Goal: Check status: Check status

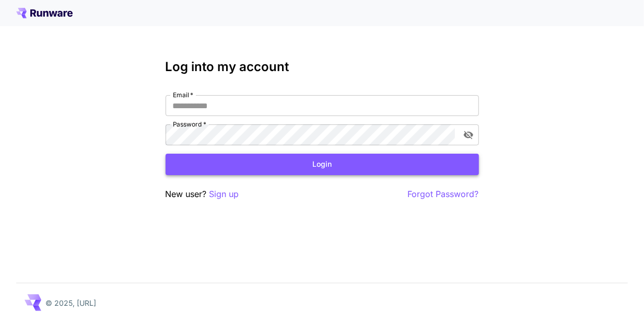
type input "**********"
click at [293, 164] on button "Login" at bounding box center [322, 164] width 313 height 21
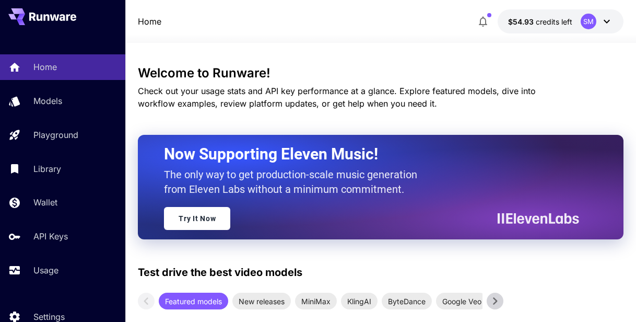
drag, startPoint x: 136, startPoint y: 0, endPoint x: 340, endPoint y: 41, distance: 207.8
click at [340, 42] on div at bounding box center [380, 36] width 511 height 13
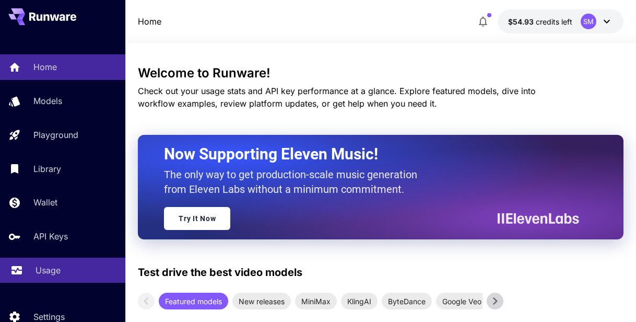
click at [50, 268] on p "Usage" at bounding box center [48, 270] width 25 height 13
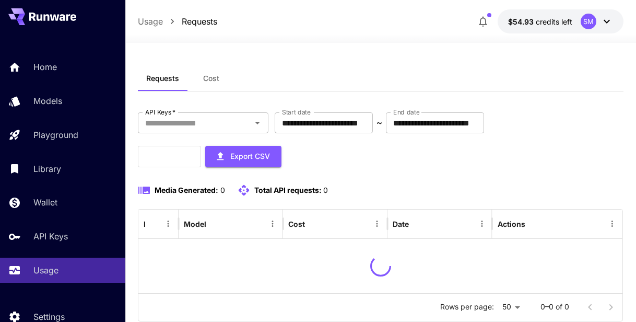
scroll to position [30, 0]
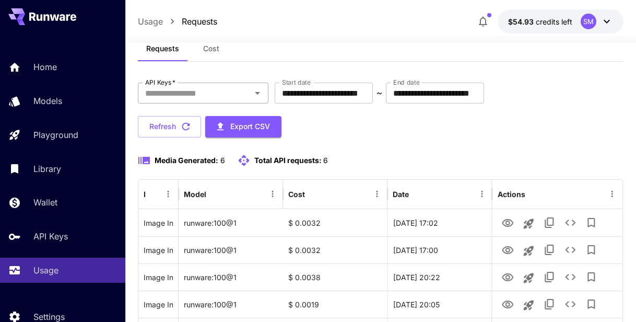
click at [207, 89] on input "API Keys   *" at bounding box center [194, 93] width 107 height 15
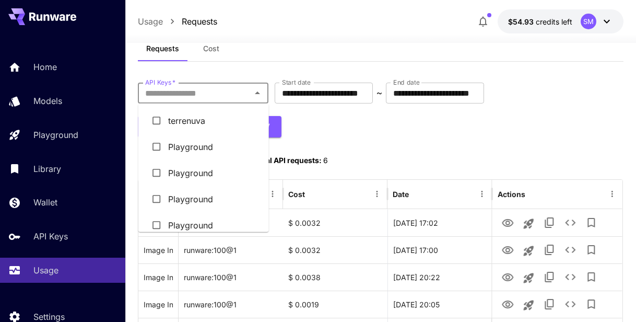
click at [200, 120] on li "terrenuva" at bounding box center [203, 121] width 131 height 26
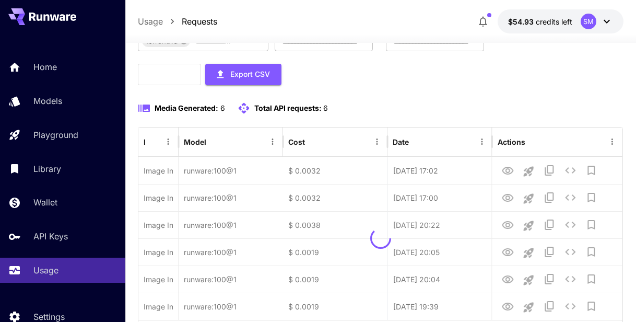
scroll to position [134, 0]
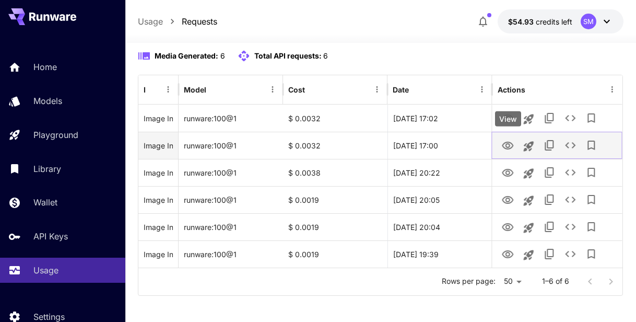
click at [508, 143] on icon "View" at bounding box center [507, 146] width 11 height 8
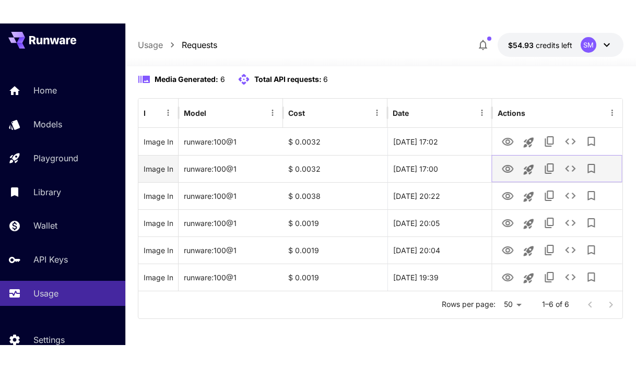
scroll to position [92, 0]
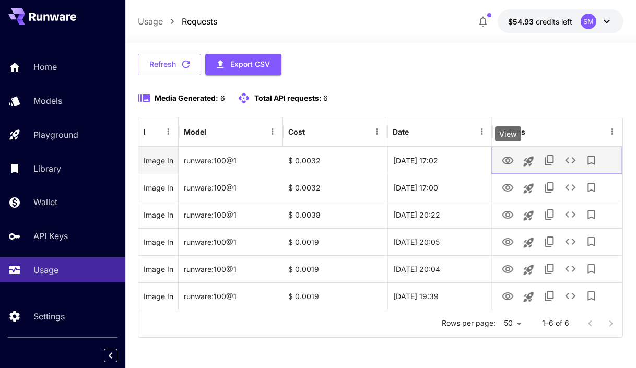
click at [510, 160] on icon "View" at bounding box center [507, 161] width 11 height 8
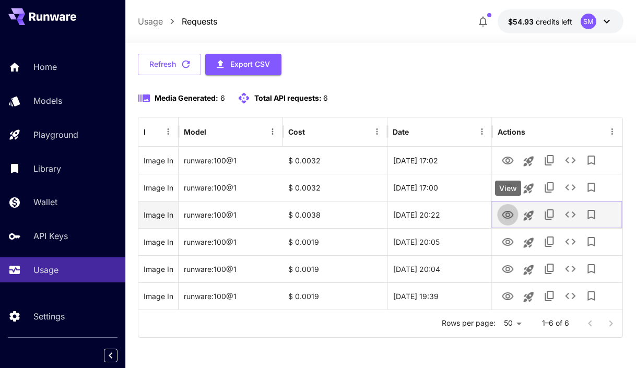
click at [512, 216] on icon "View" at bounding box center [507, 215] width 11 height 8
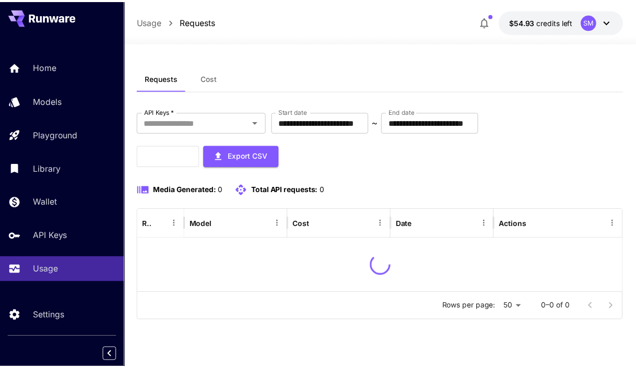
scroll to position [92, 0]
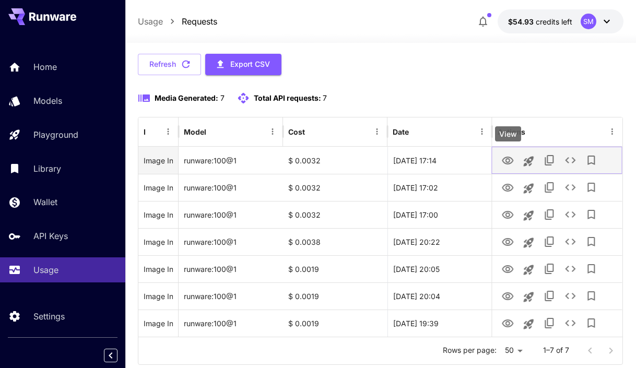
click at [510, 161] on icon "View" at bounding box center [508, 161] width 13 height 13
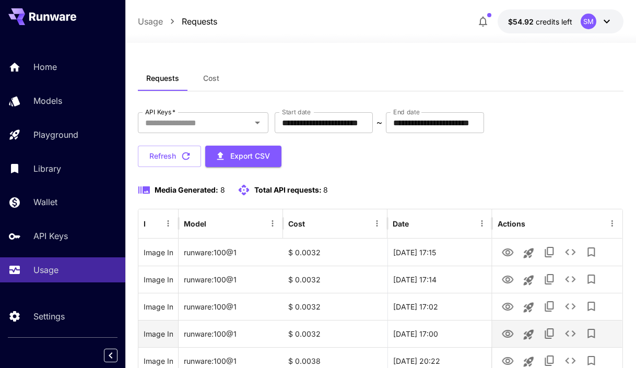
scroll to position [104, 0]
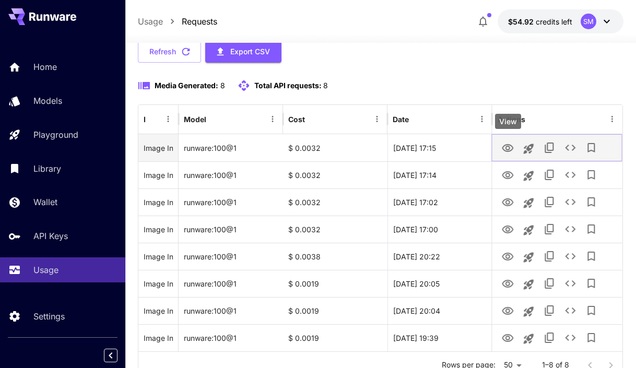
click at [510, 147] on icon "View" at bounding box center [507, 148] width 11 height 8
click at [574, 149] on icon "See details" at bounding box center [571, 148] width 10 height 6
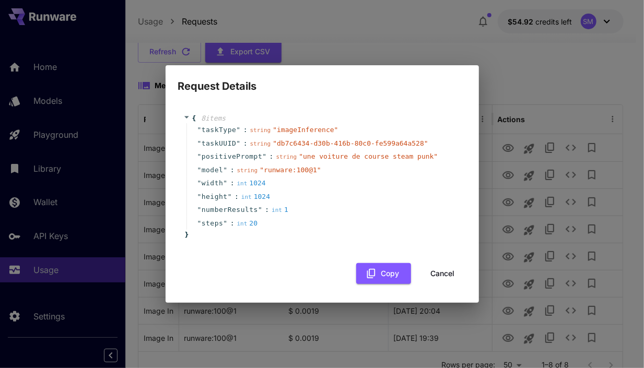
click at [448, 275] on button "Cancel" at bounding box center [442, 273] width 47 height 21
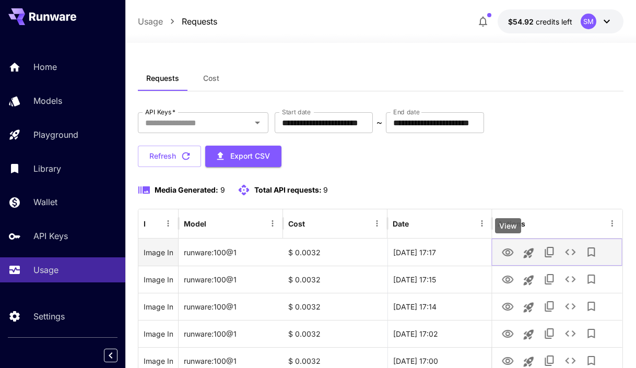
click at [507, 252] on icon "View" at bounding box center [508, 253] width 13 height 13
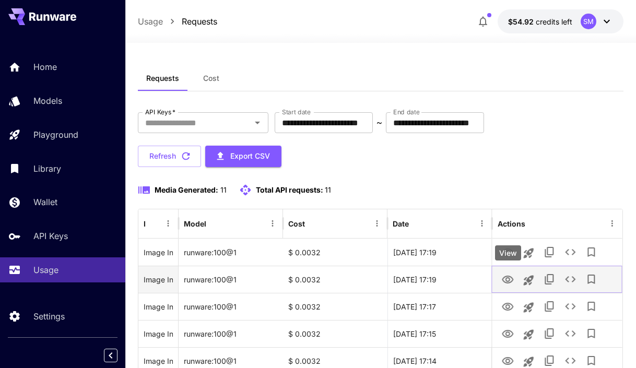
click at [509, 280] on icon "View" at bounding box center [507, 280] width 11 height 8
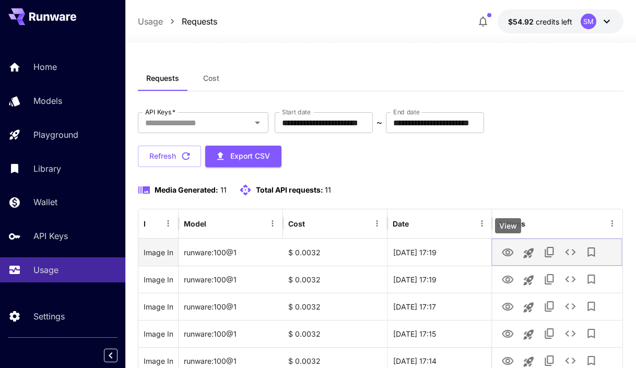
click at [506, 249] on icon "View" at bounding box center [508, 253] width 13 height 13
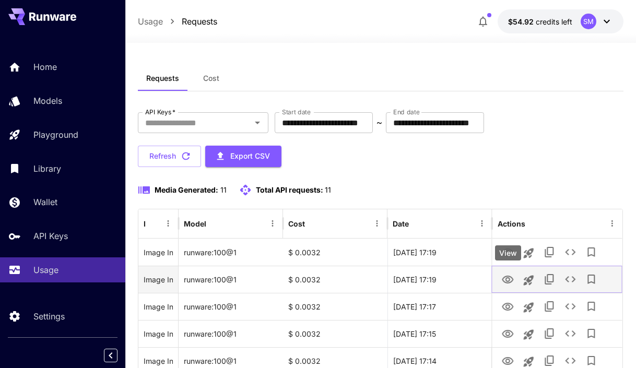
click at [505, 277] on icon "View" at bounding box center [508, 280] width 13 height 13
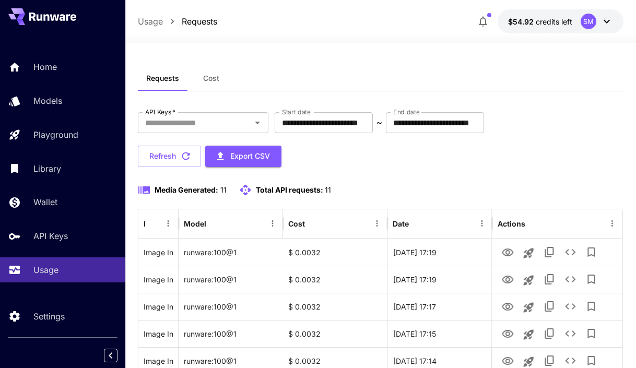
click at [210, 81] on span "Cost" at bounding box center [211, 78] width 16 height 9
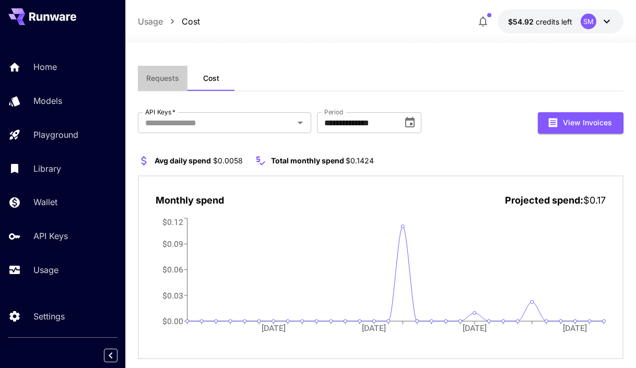
click at [167, 78] on span "Requests" at bounding box center [162, 78] width 33 height 9
